Goal: Task Accomplishment & Management: Manage account settings

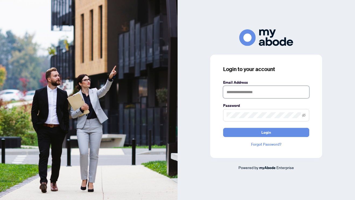
type input "**********"
click at [266, 132] on button "Login" at bounding box center [266, 132] width 86 height 9
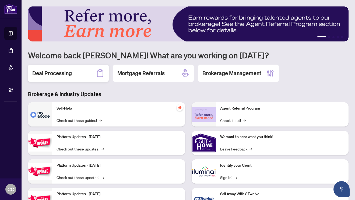
click at [74, 71] on div "Deal Processing" at bounding box center [68, 73] width 81 height 17
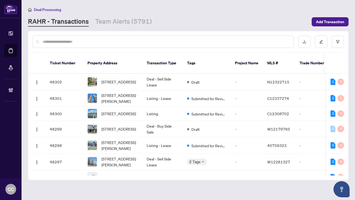
click at [81, 42] on input "text" at bounding box center [166, 42] width 247 height 6
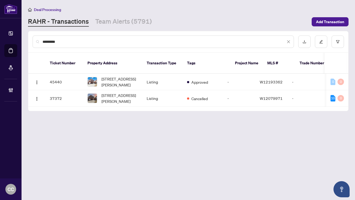
type input "**********"
drag, startPoint x: 81, startPoint y: 42, endPoint x: 179, endPoint y: 76, distance: 104.7
click at [181, 76] on td "Listing" at bounding box center [162, 82] width 40 height 16
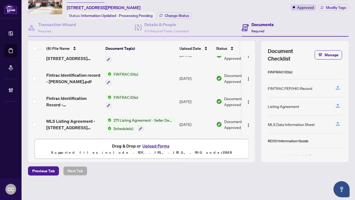
scroll to position [107, 0]
click at [164, 28] on div "Details & People 3/3 Required Fields Completed" at bounding box center [166, 27] width 45 height 13
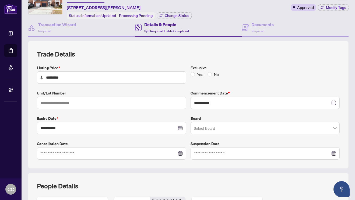
scroll to position [26, 0]
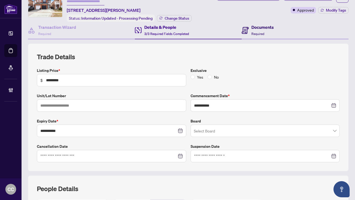
click at [256, 28] on h4 "Documents" at bounding box center [263, 27] width 22 height 6
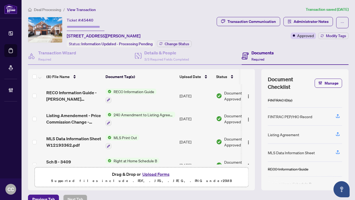
click at [75, 8] on span "View Transaction" at bounding box center [81, 9] width 29 height 5
click at [50, 9] on span "Deal Processing" at bounding box center [47, 9] width 27 height 5
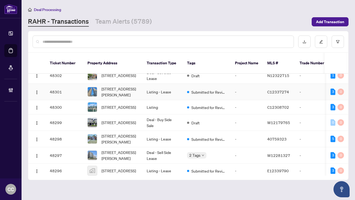
scroll to position [10, 0]
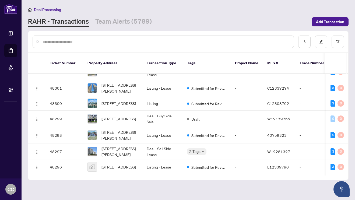
click at [98, 39] on input "text" at bounding box center [166, 42] width 247 height 6
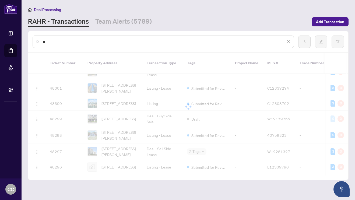
scroll to position [0, 0]
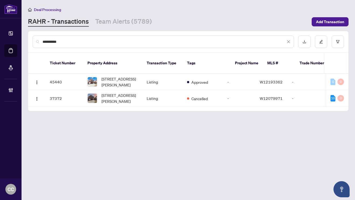
type input "**********"
drag, startPoint x: 98, startPoint y: 39, endPoint x: 119, endPoint y: 95, distance: 59.6
click at [119, 95] on span "[STREET_ADDRESS][PERSON_NAME]" at bounding box center [120, 98] width 37 height 12
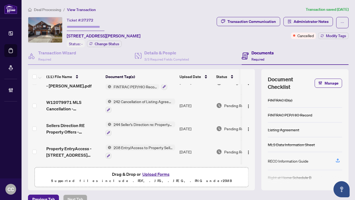
scroll to position [86, 0]
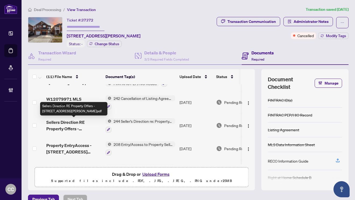
click at [80, 123] on span "Sellers Direction RE Property Offers - [STREET_ADDRESS][PERSON_NAME]pdf" at bounding box center [73, 125] width 55 height 13
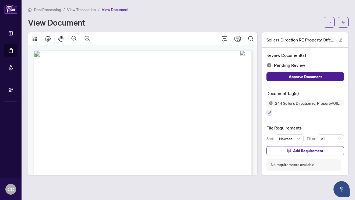
click at [83, 10] on span "View Transaction" at bounding box center [81, 9] width 29 height 5
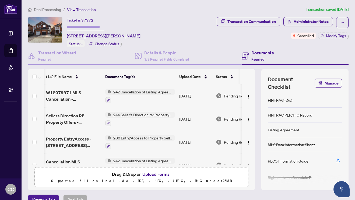
scroll to position [95, 0]
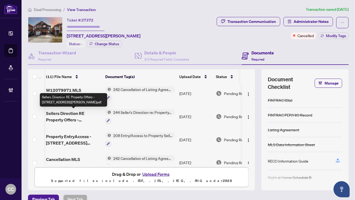
click at [73, 116] on span "Sellers Direction RE Property Offers - [STREET_ADDRESS][PERSON_NAME]pdf" at bounding box center [73, 116] width 55 height 13
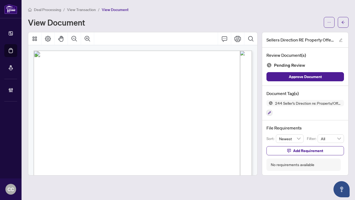
click at [80, 9] on span "View Transaction" at bounding box center [81, 9] width 29 height 5
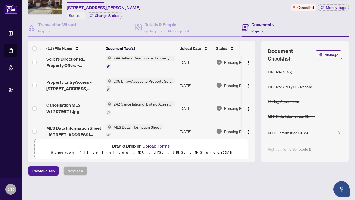
scroll to position [121, 0]
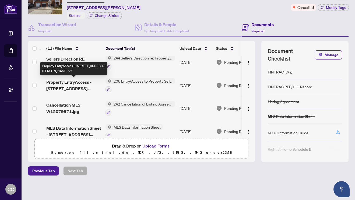
click at [81, 82] on span "Property EntryAccess - [STREET_ADDRESS][PERSON_NAME]pdf" at bounding box center [73, 85] width 55 height 13
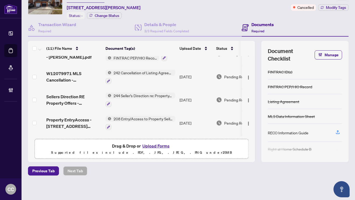
scroll to position [83, 0]
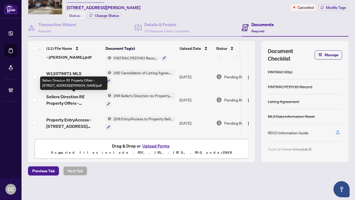
click at [74, 97] on span "Sellers Direction RE Property Offers - [STREET_ADDRESS][PERSON_NAME]pdf" at bounding box center [73, 99] width 55 height 13
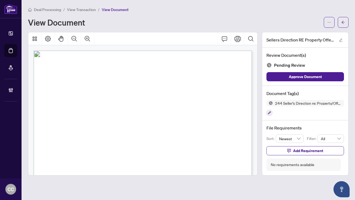
click at [75, 9] on span "View Transaction" at bounding box center [81, 9] width 29 height 5
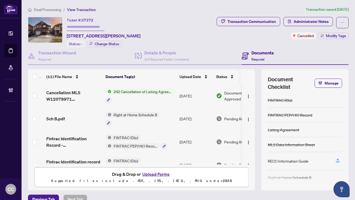
click at [39, 7] on li "Deal Processing" at bounding box center [44, 9] width 33 height 6
click at [41, 11] on span "Deal Processing" at bounding box center [47, 9] width 27 height 5
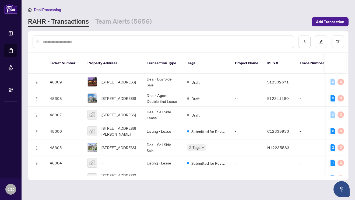
click at [75, 41] on input "text" at bounding box center [166, 42] width 247 height 6
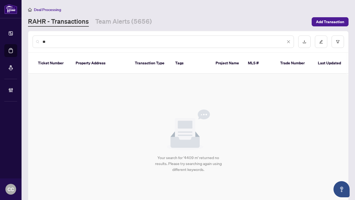
type input "*"
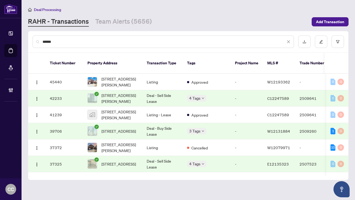
type input "*******"
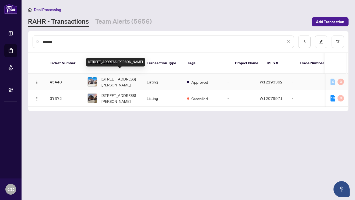
click at [127, 79] on span "[STREET_ADDRESS][PERSON_NAME]" at bounding box center [120, 82] width 37 height 12
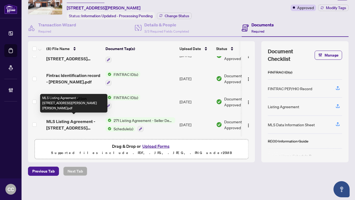
click at [70, 123] on span "MLS Listing Agreement - [STREET_ADDRESS][PERSON_NAME][PERSON_NAME]pdf" at bounding box center [73, 124] width 55 height 13
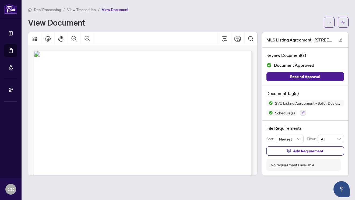
click at [85, 8] on span "View Transaction" at bounding box center [81, 9] width 29 height 5
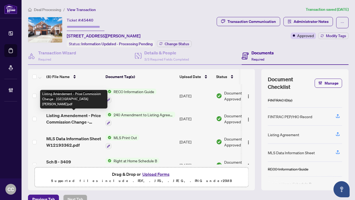
click at [82, 119] on span "Listing Amendement - Price Commission Change - [GEOGRAPHIC_DATA][PERSON_NAME]pdf" at bounding box center [73, 118] width 55 height 13
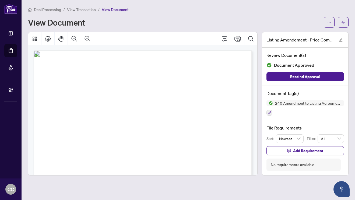
click at [84, 9] on span "View Transaction" at bounding box center [81, 9] width 29 height 5
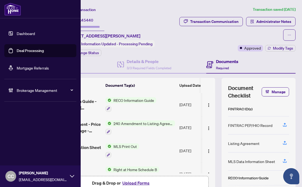
click at [31, 33] on link "Dashboard" at bounding box center [26, 33] width 18 height 5
